Goal: Task Accomplishment & Management: Check status

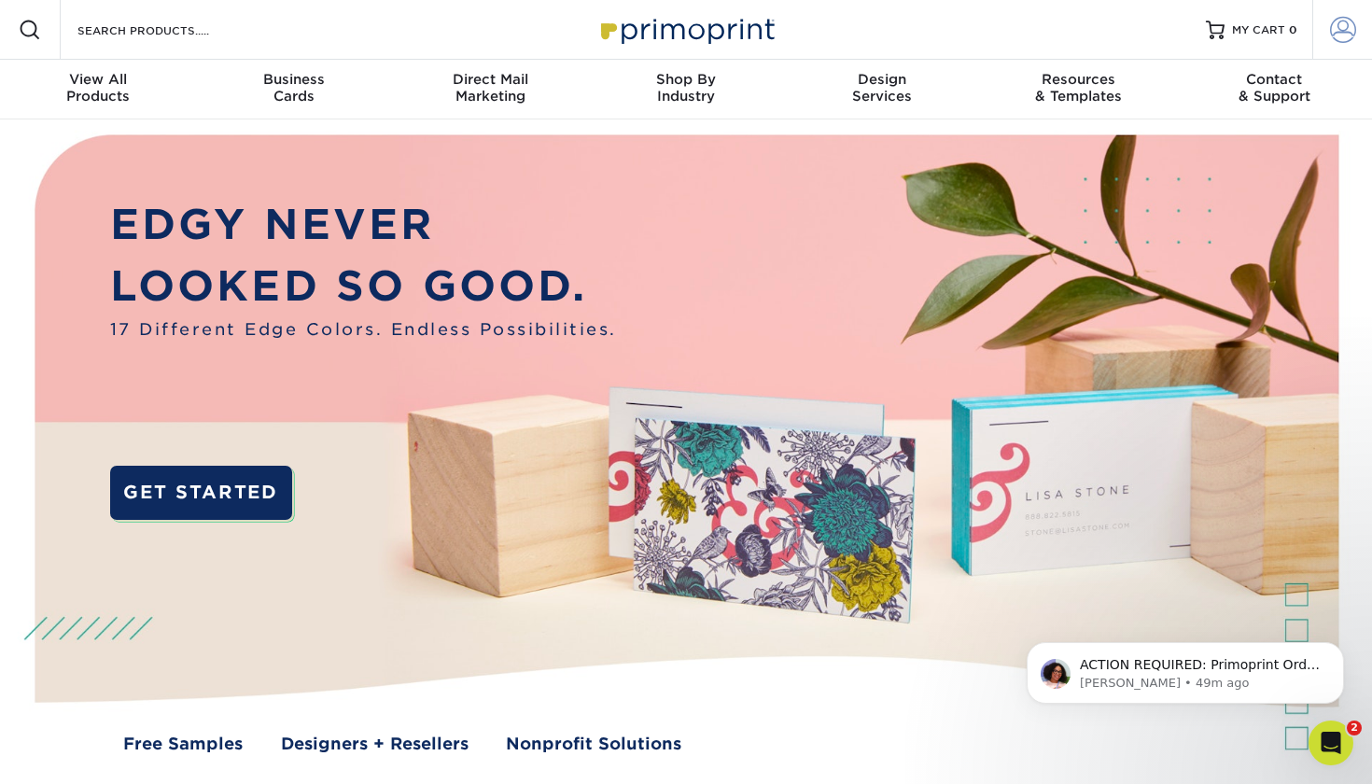
click at [1340, 30] on span at bounding box center [1343, 30] width 26 height 26
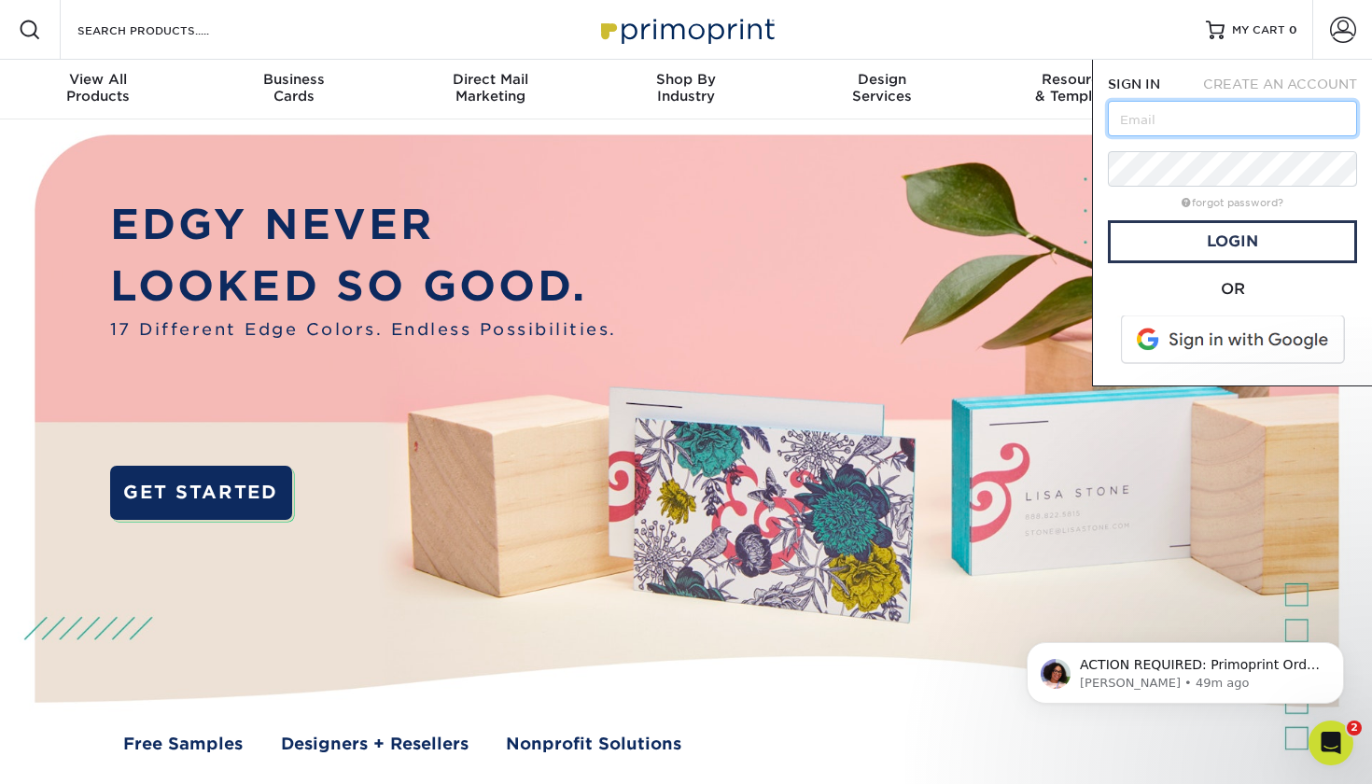
click at [1128, 119] on input "text" at bounding box center [1232, 118] width 249 height 35
click at [1337, 117] on input "text" at bounding box center [1232, 118] width 249 height 35
click at [1234, 335] on span at bounding box center [1234, 339] width 238 height 49
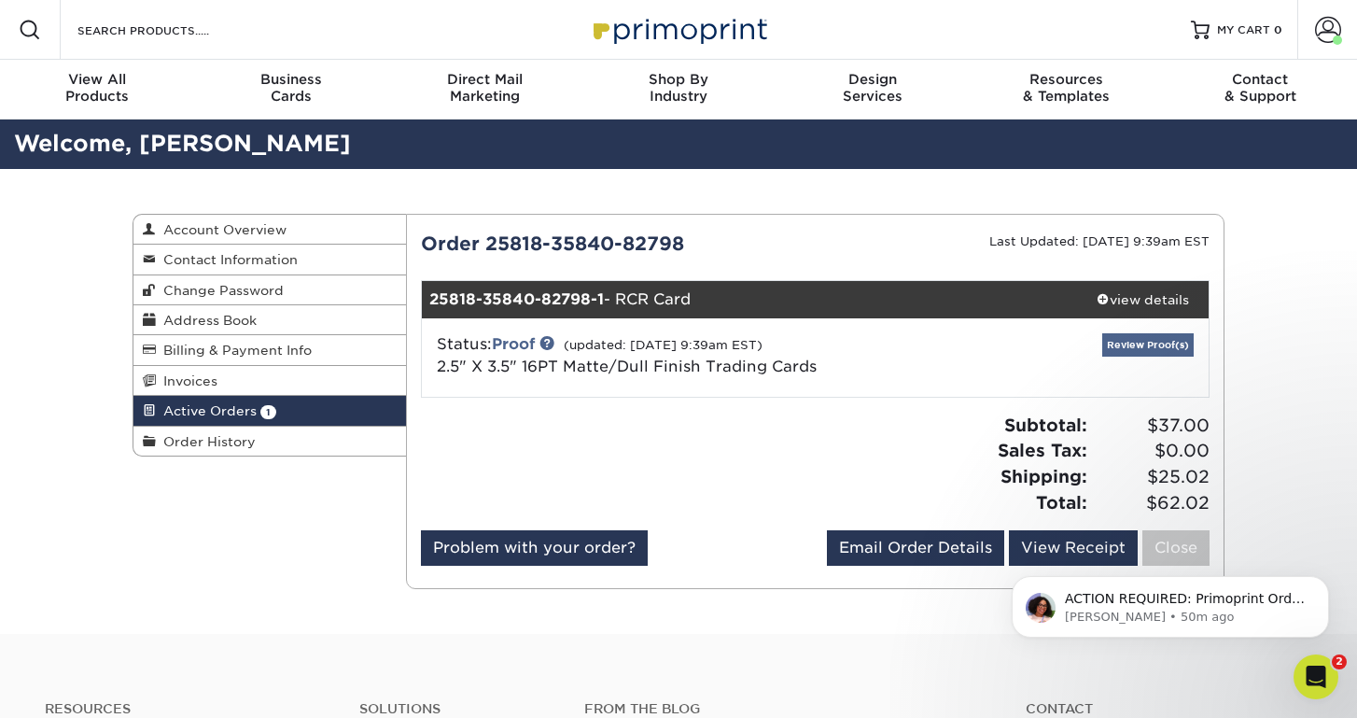
click at [1145, 349] on link "Review Proof(s)" at bounding box center [1147, 344] width 91 height 23
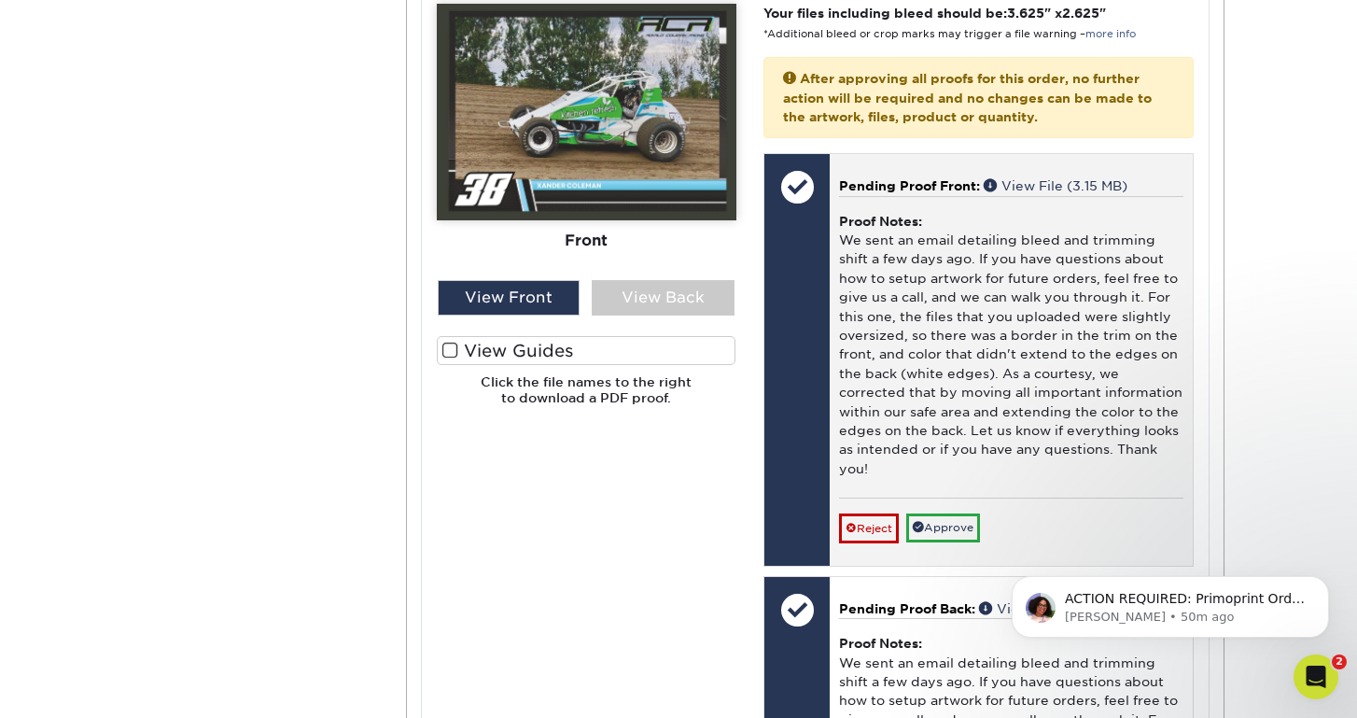
scroll to position [709, 0]
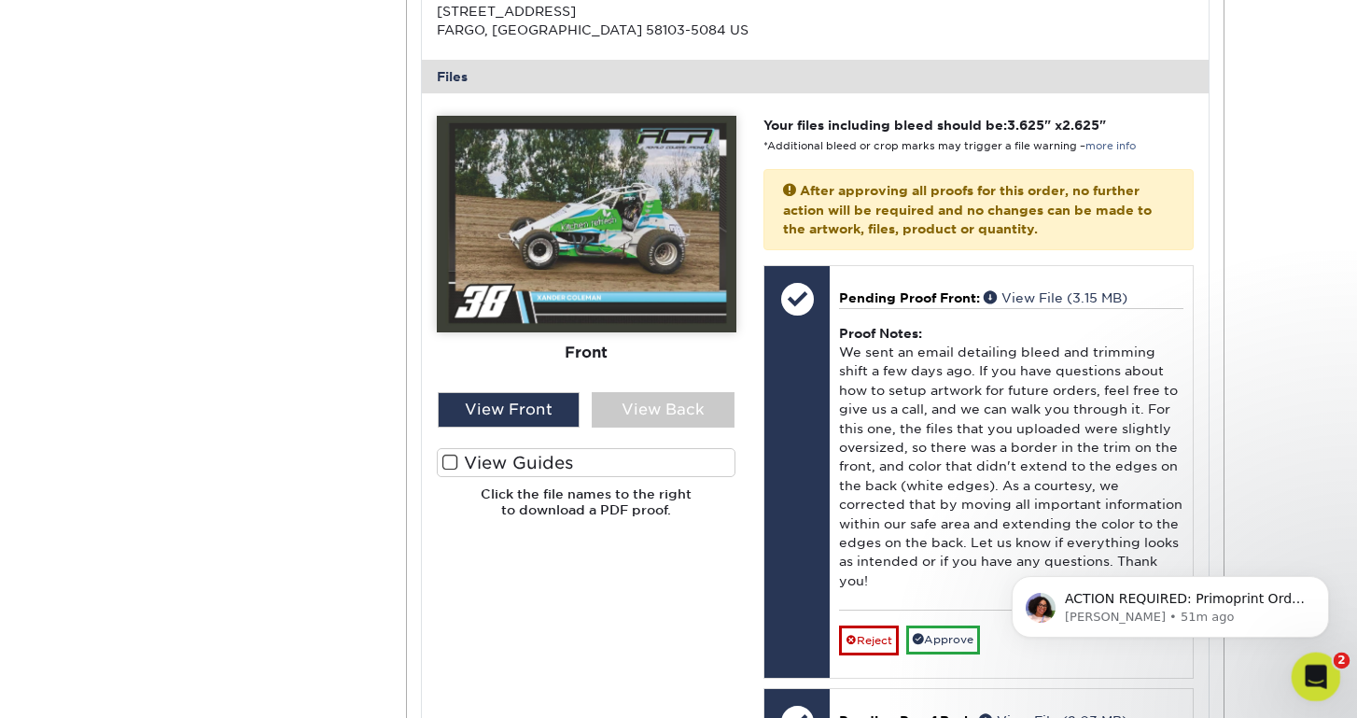
drag, startPoint x: 1723, startPoint y: 1190, endPoint x: 1307, endPoint y: 668, distance: 666.7
click at [1307, 668] on icon "Open Intercom Messenger" at bounding box center [1313, 674] width 31 height 31
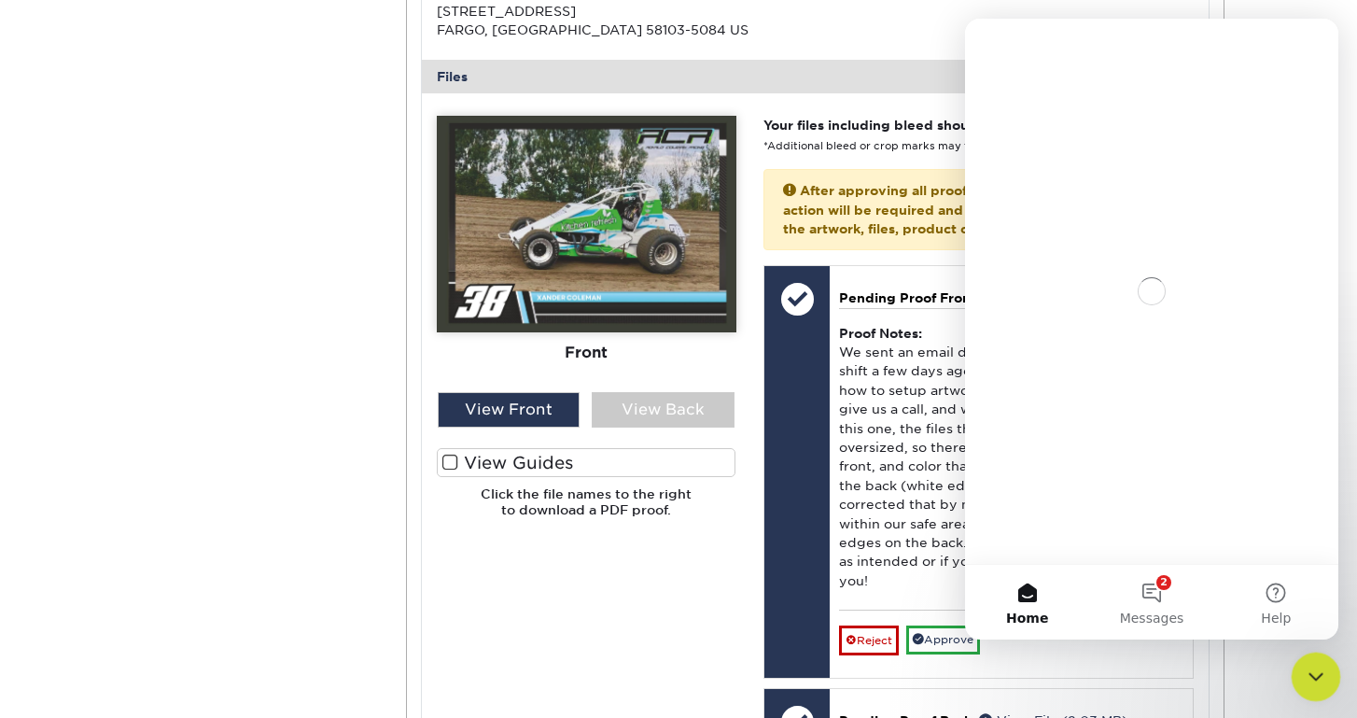
scroll to position [0, 0]
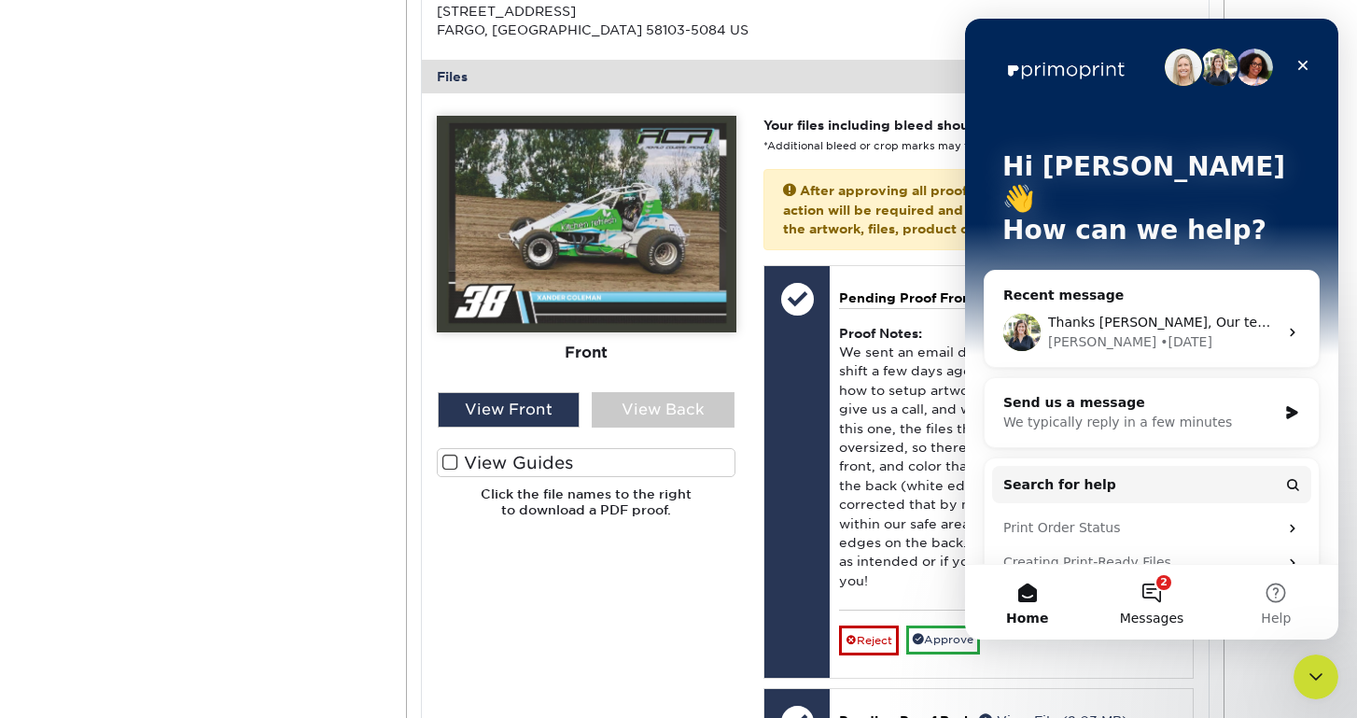
click at [1158, 594] on button "2 Messages" at bounding box center [1151, 602] width 124 height 75
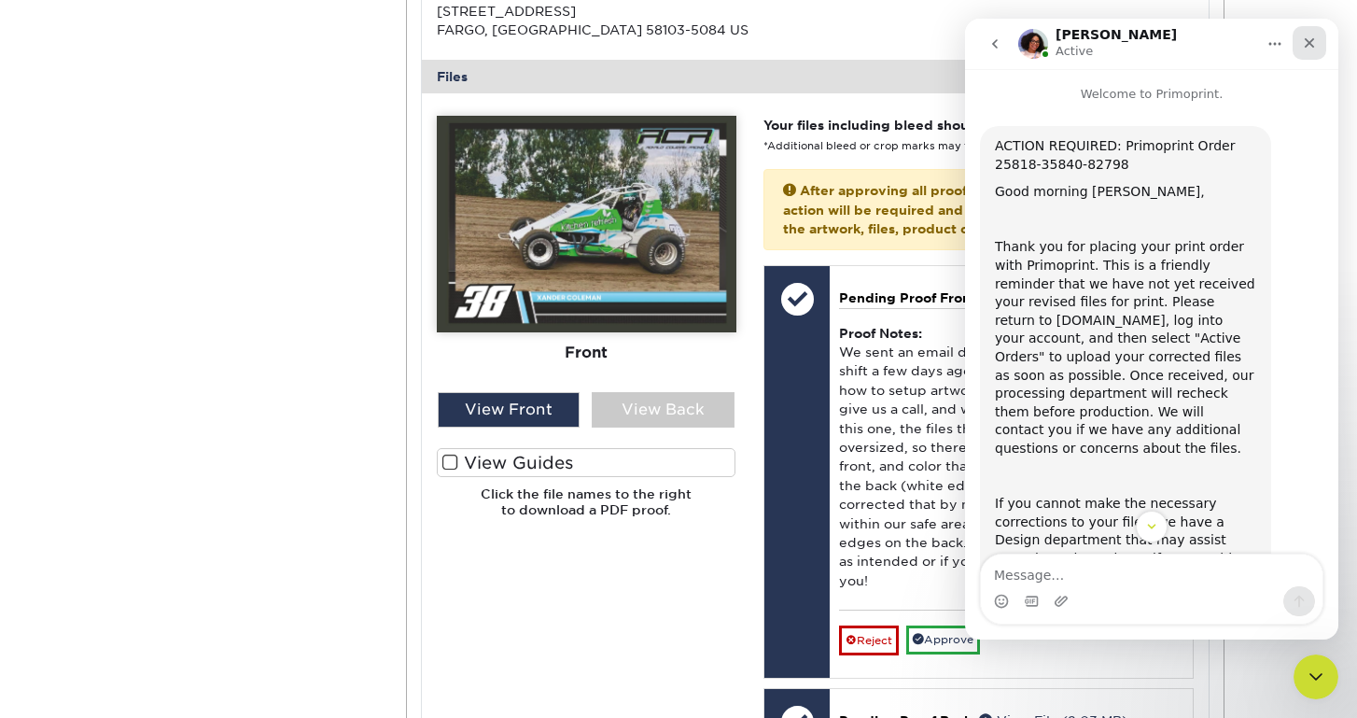
click at [1310, 39] on icon "Close" at bounding box center [1309, 42] width 15 height 15
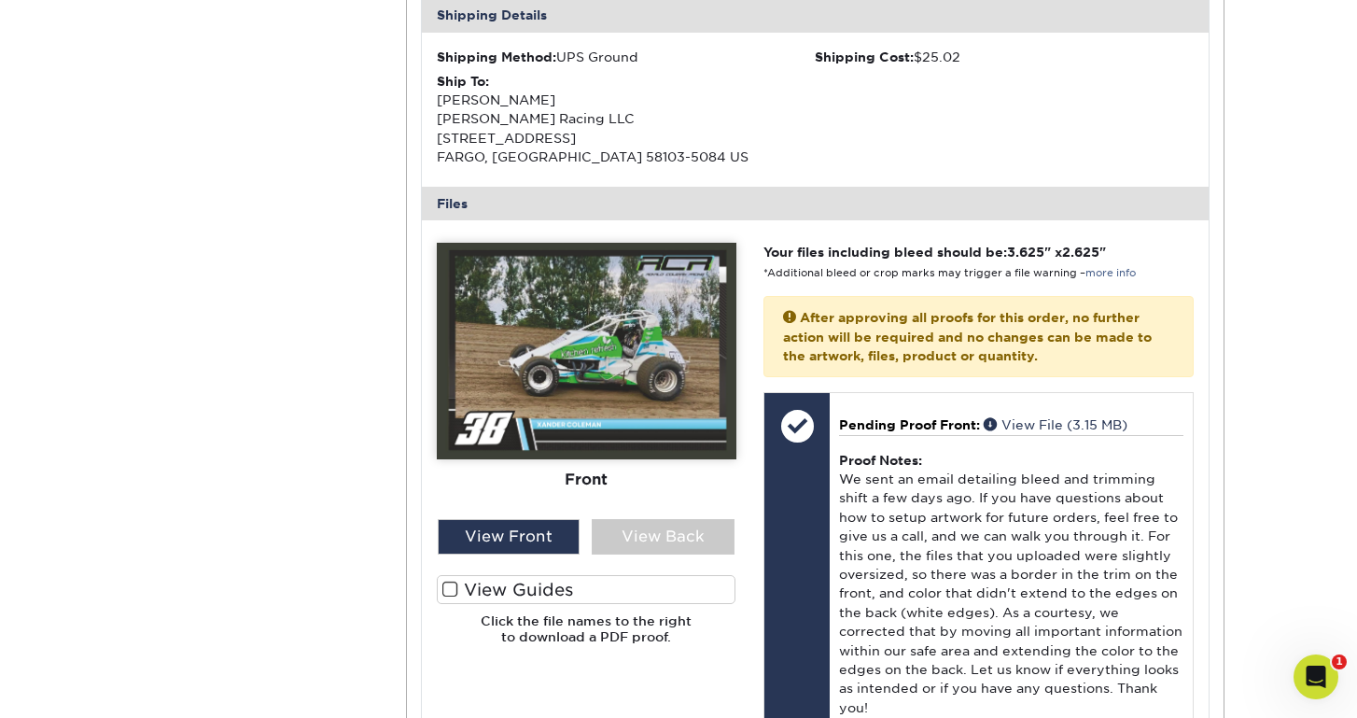
drag, startPoint x: 1349, startPoint y: 258, endPoint x: 1345, endPoint y: 332, distance: 74.8
click at [1345, 332] on div "Active Orders Account Overview Contact Information Change Password Address Book…" at bounding box center [678, 542] width 1357 height 1910
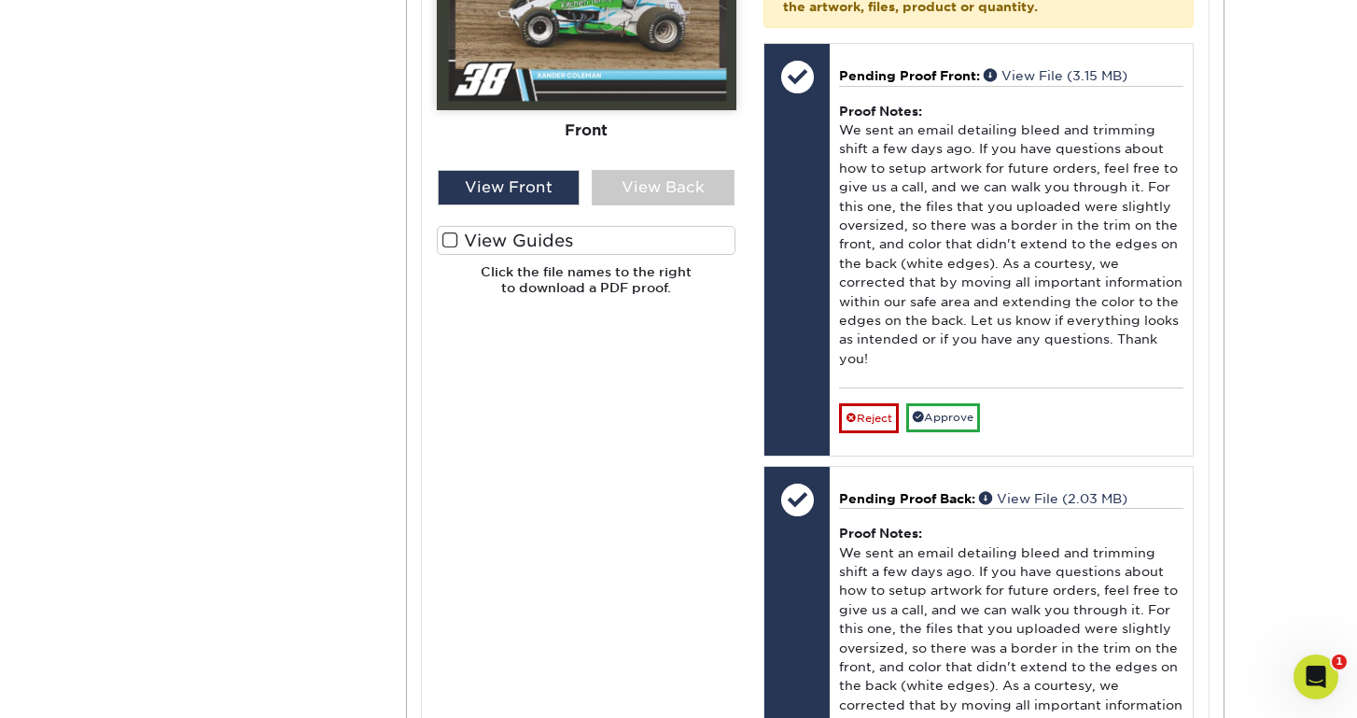
scroll to position [942, 0]
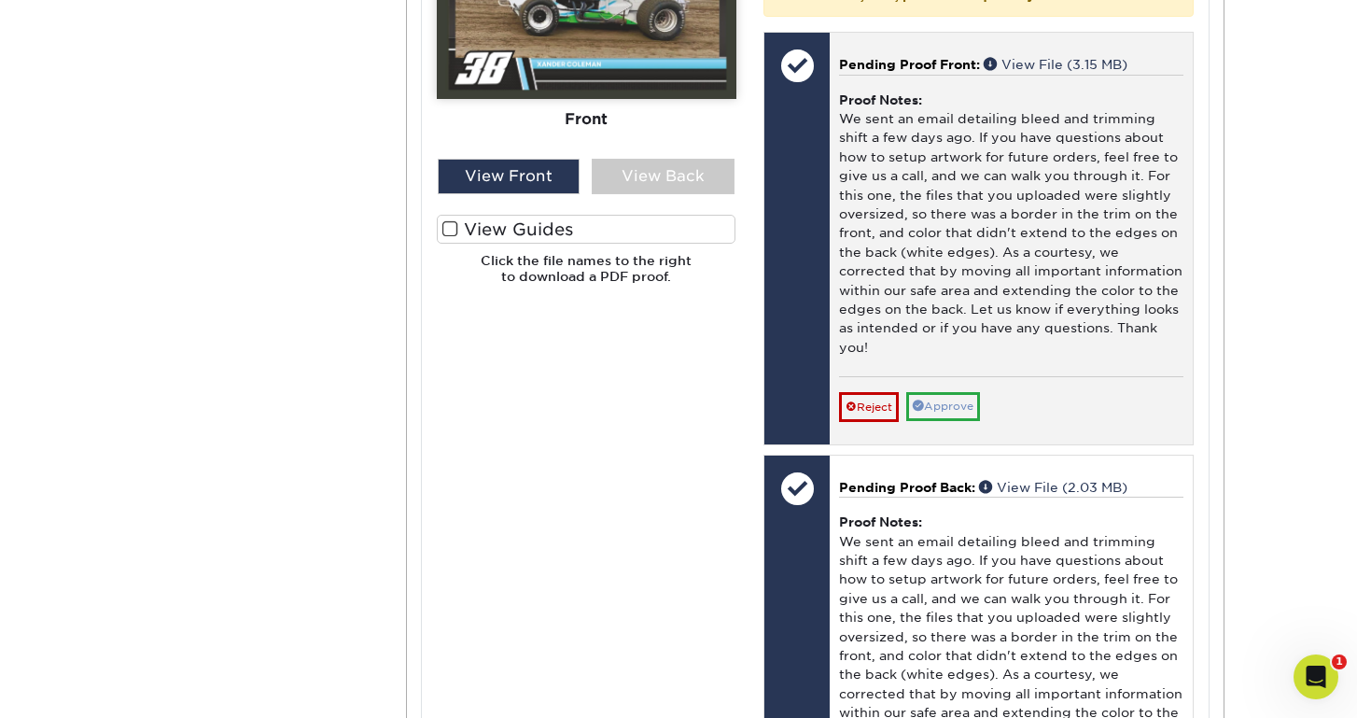
click at [940, 392] on link "Approve" at bounding box center [943, 406] width 74 height 29
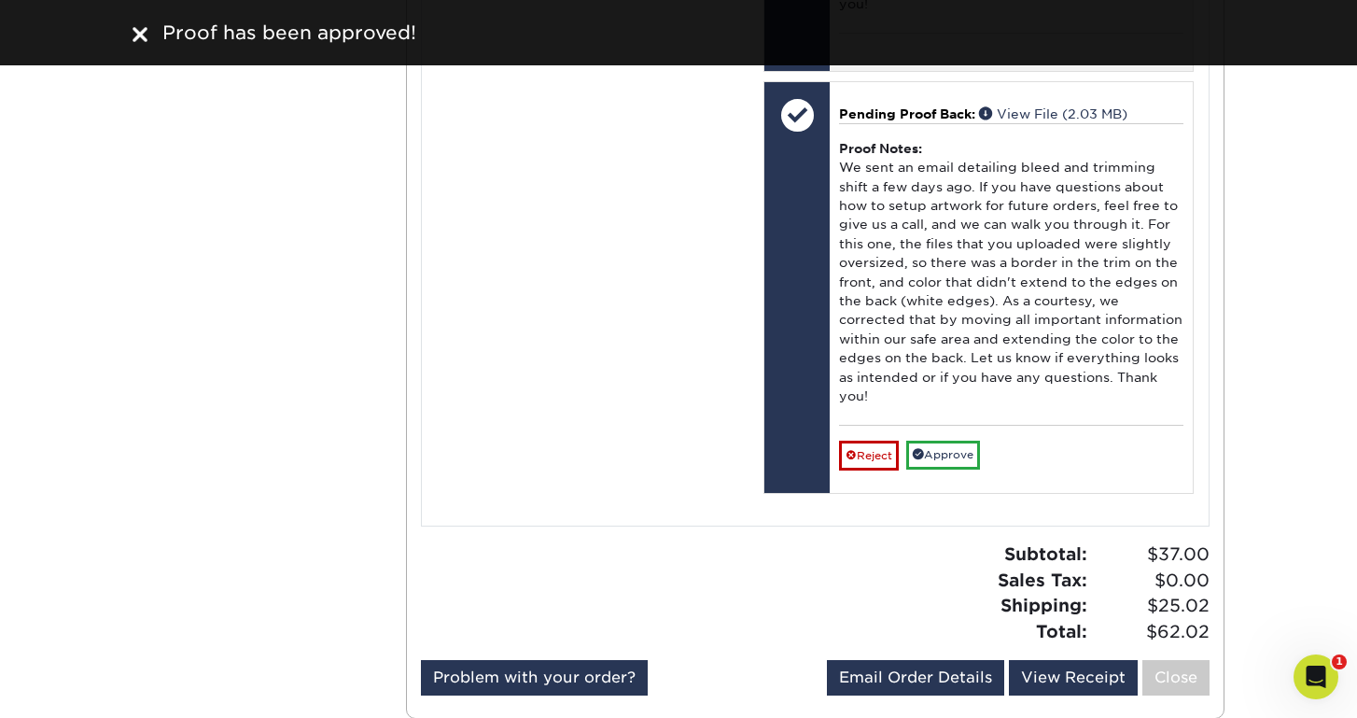
scroll to position [1290, 0]
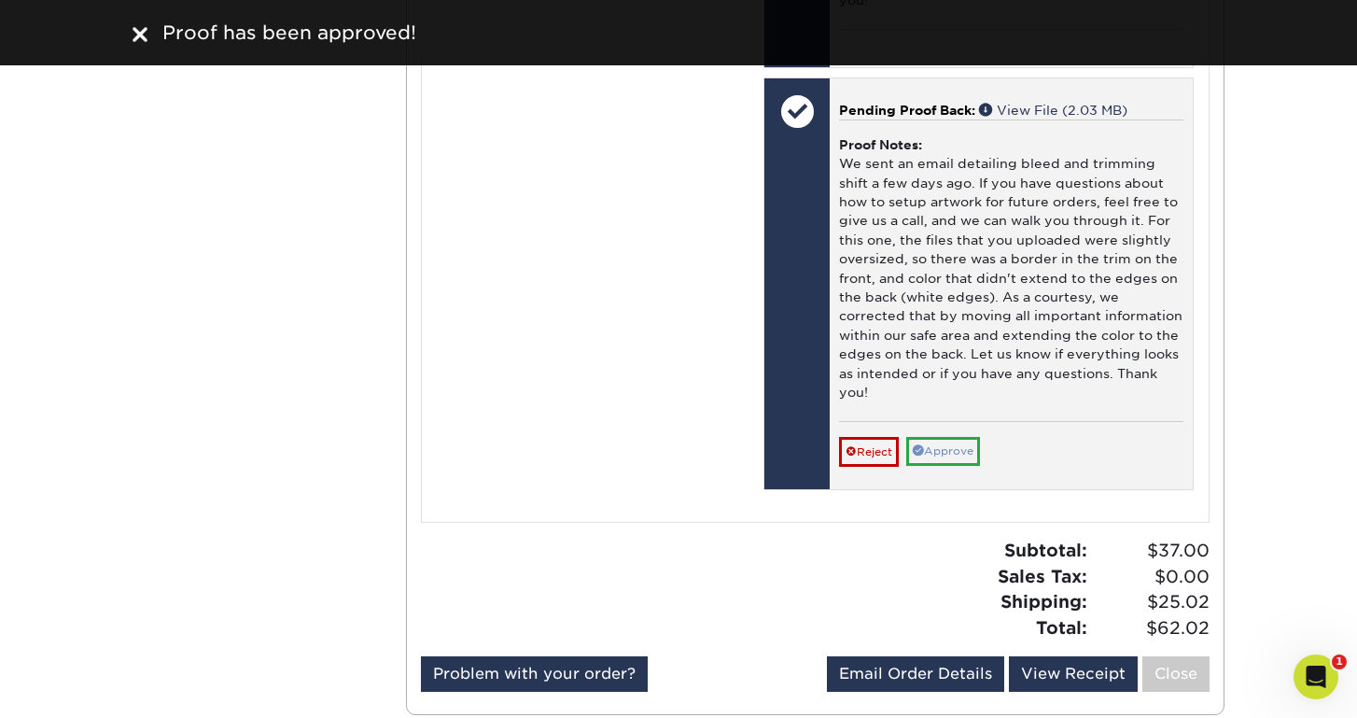
click at [948, 437] on link "Approve" at bounding box center [943, 451] width 74 height 29
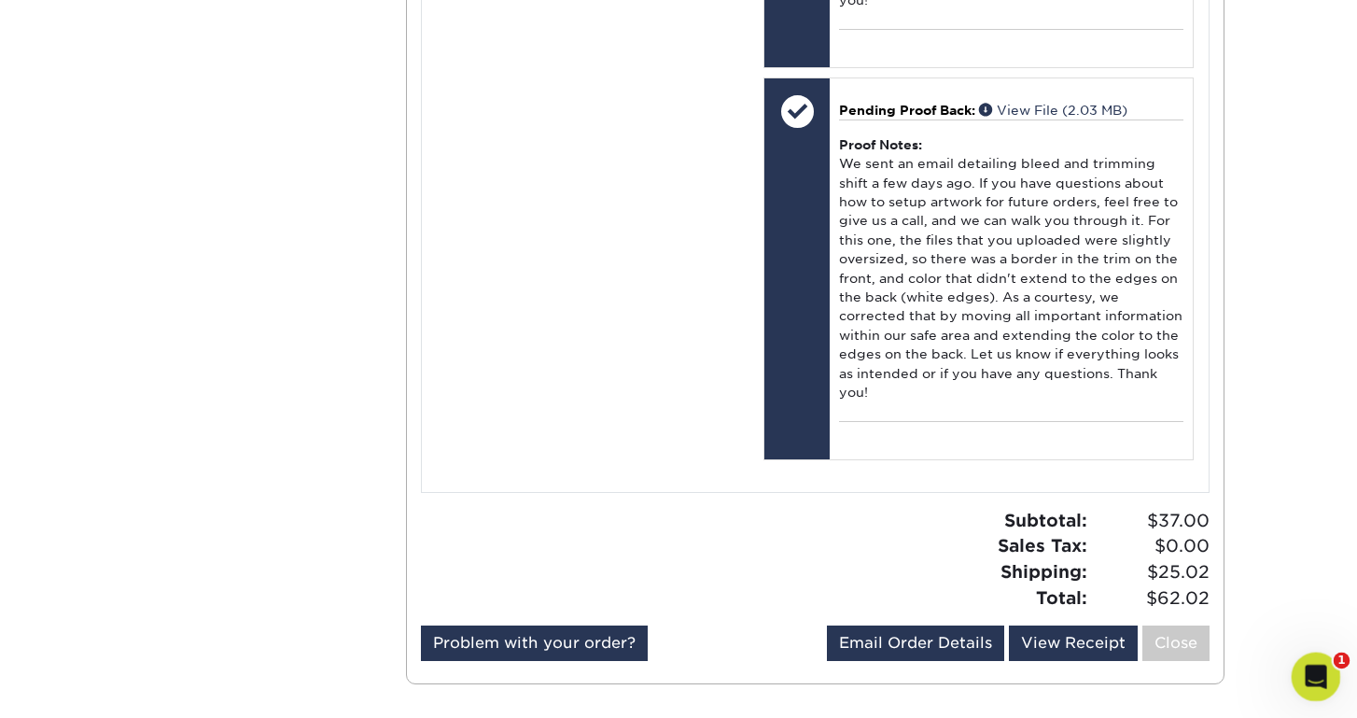
drag, startPoint x: 2200, startPoint y: 1180, endPoint x: 1307, endPoint y: 681, distance: 1022.7
click at [1307, 681] on icon "Open Intercom Messenger" at bounding box center [1313, 674] width 31 height 31
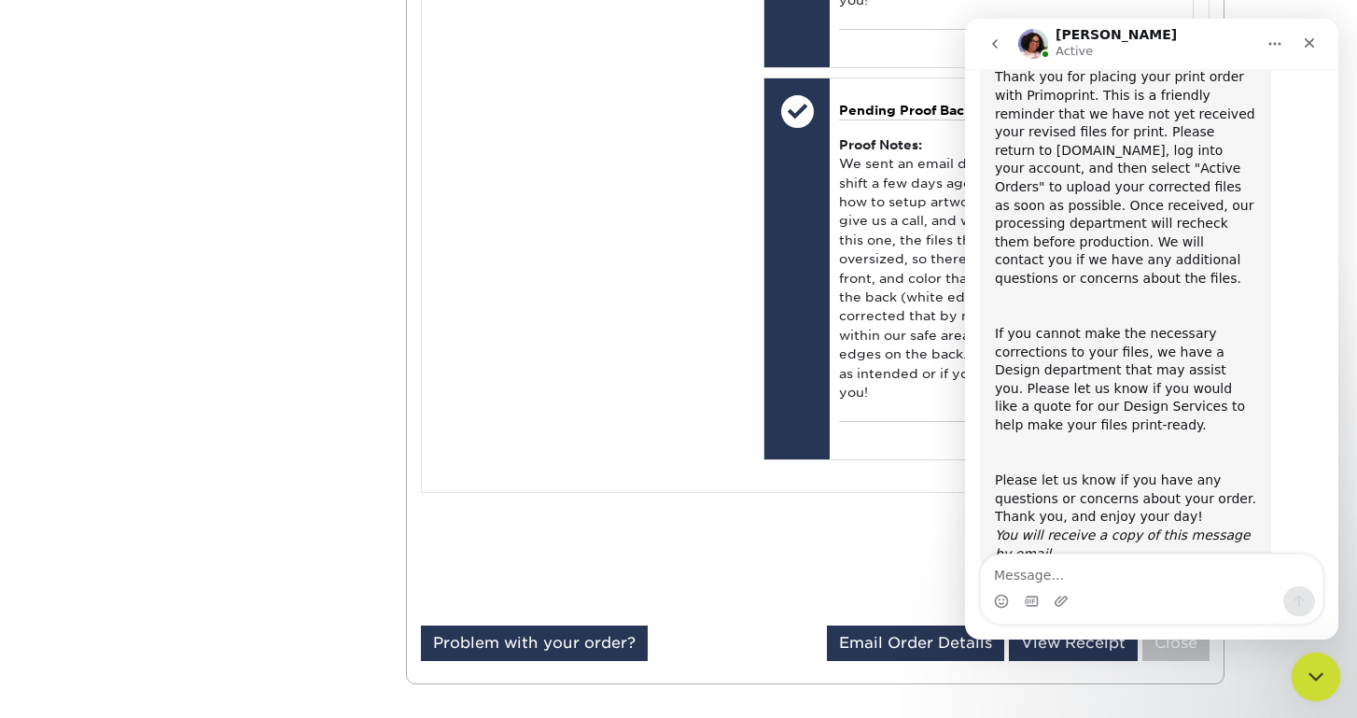
scroll to position [195, 0]
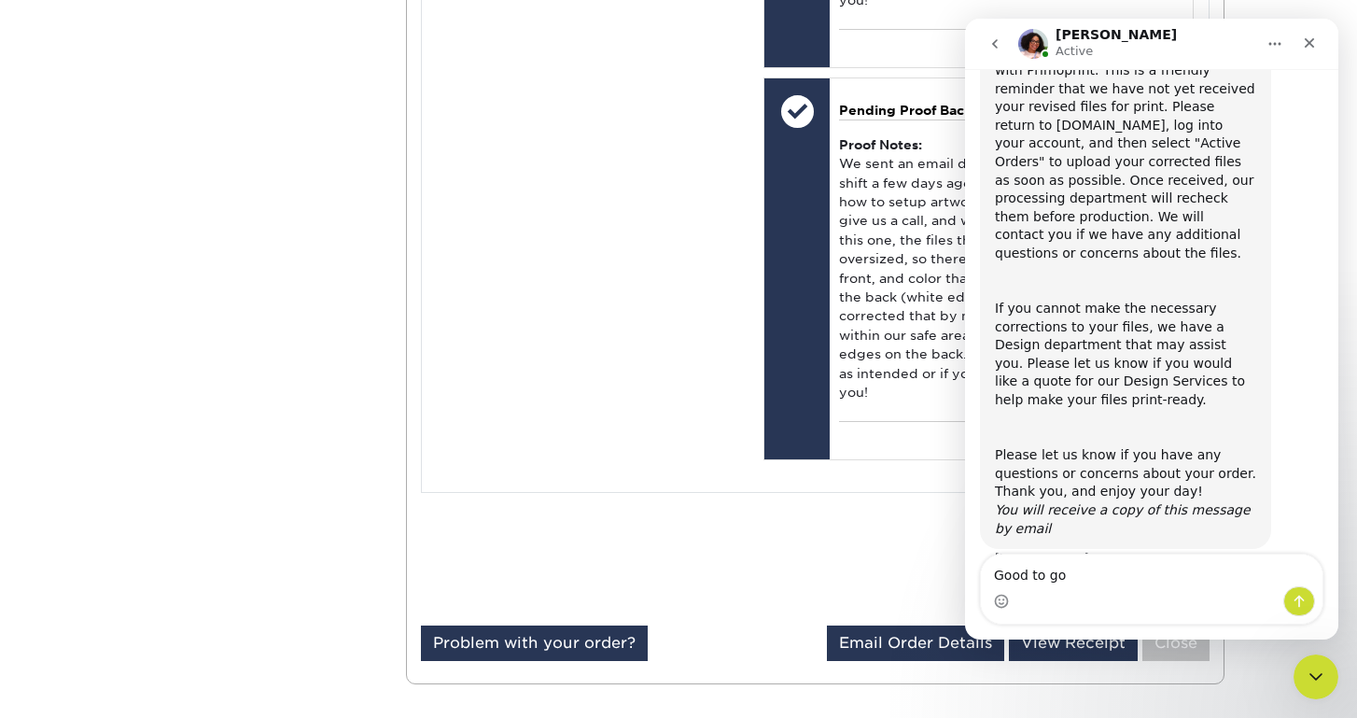
type textarea "Good to go."
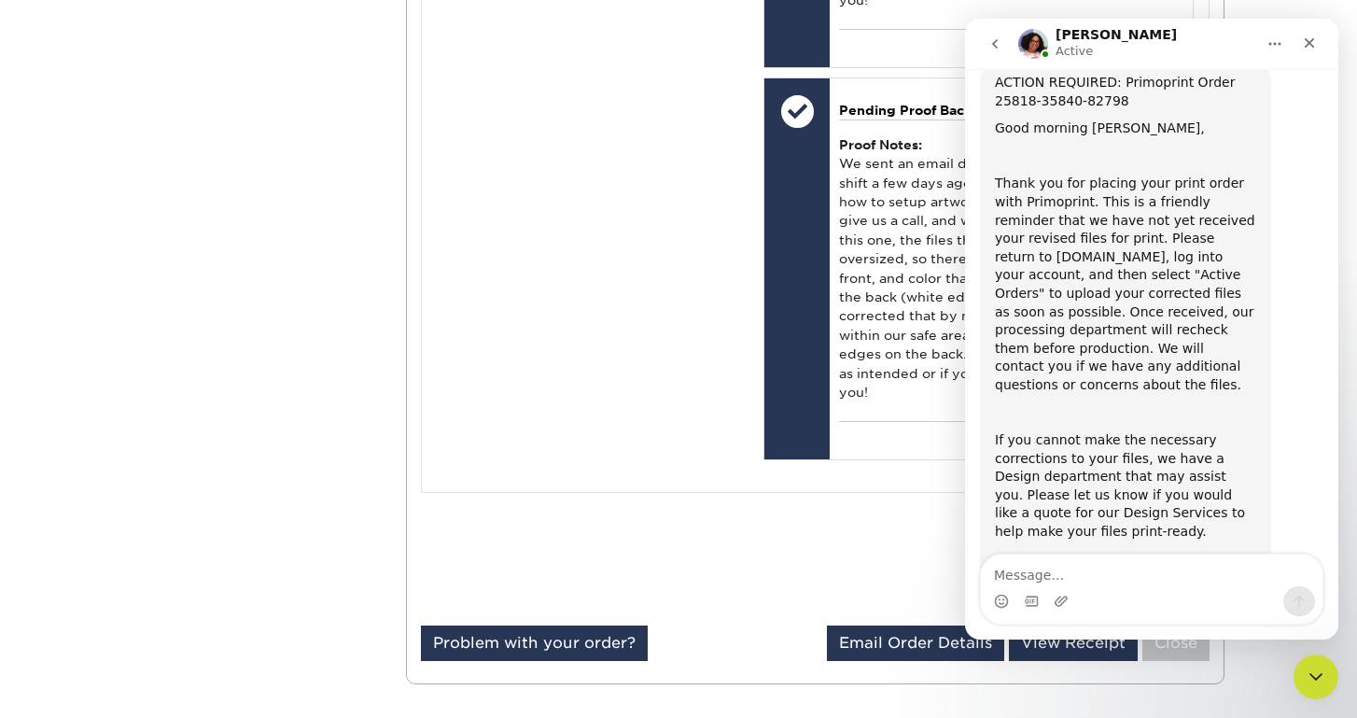
scroll to position [0, 0]
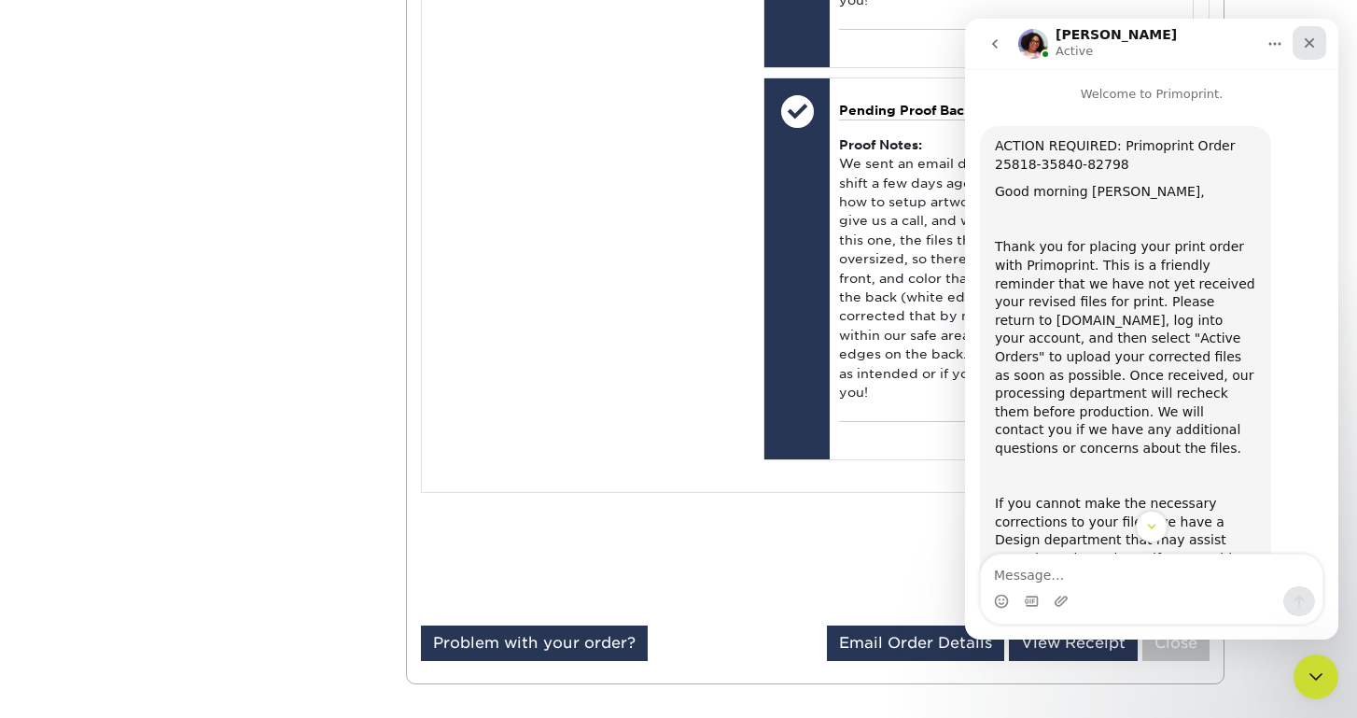
click at [1308, 47] on icon "Close" at bounding box center [1309, 42] width 15 height 15
